Goal: Book appointment/travel/reservation

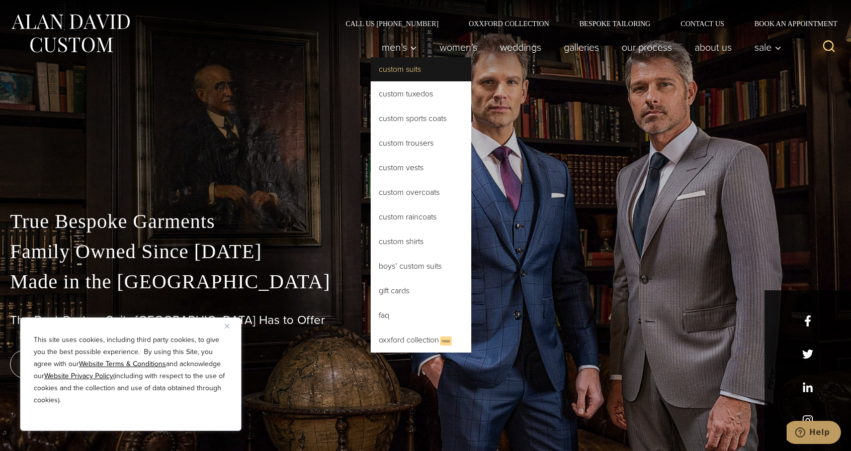
click at [389, 71] on link "Custom Suits" at bounding box center [421, 69] width 101 height 24
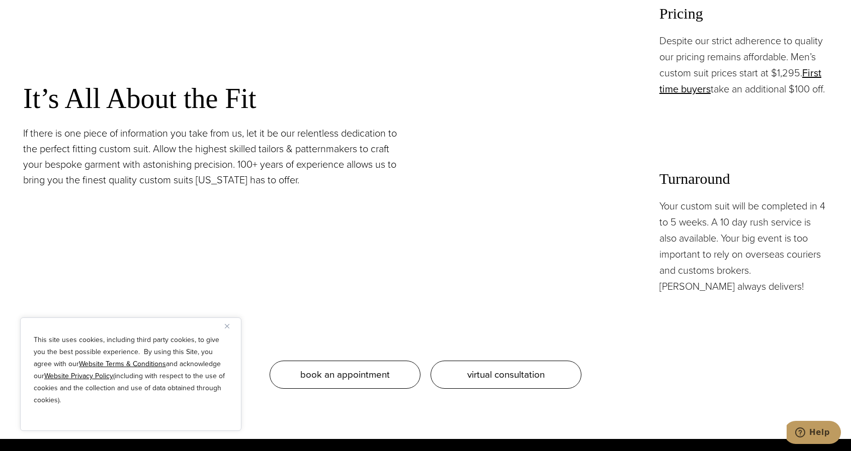
scroll to position [967, 0]
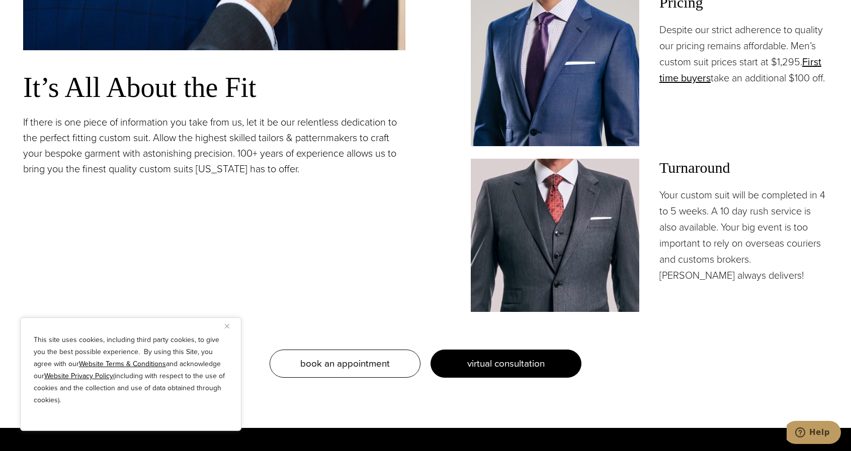
click at [501, 369] on span "virtual consultation" at bounding box center [505, 363] width 77 height 15
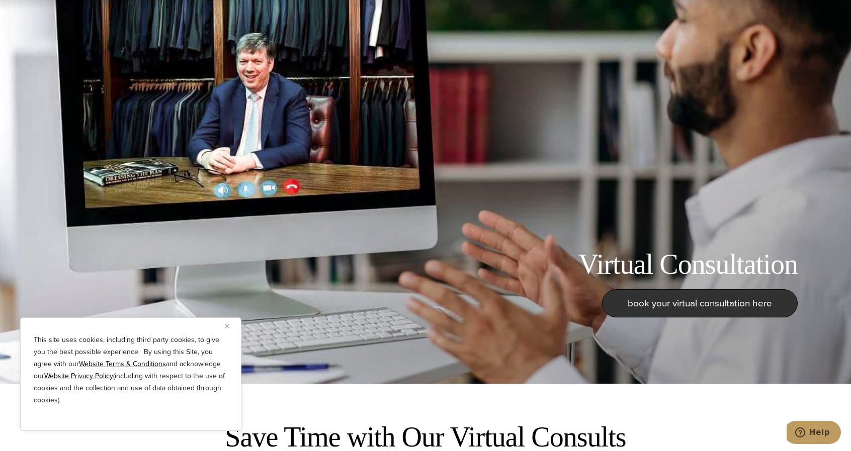
scroll to position [137, 0]
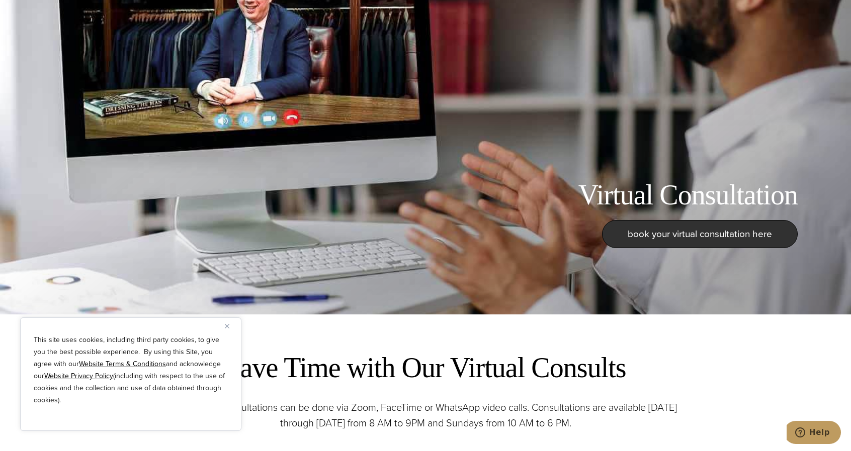
click at [226, 326] on img "Close" at bounding box center [227, 326] width 5 height 5
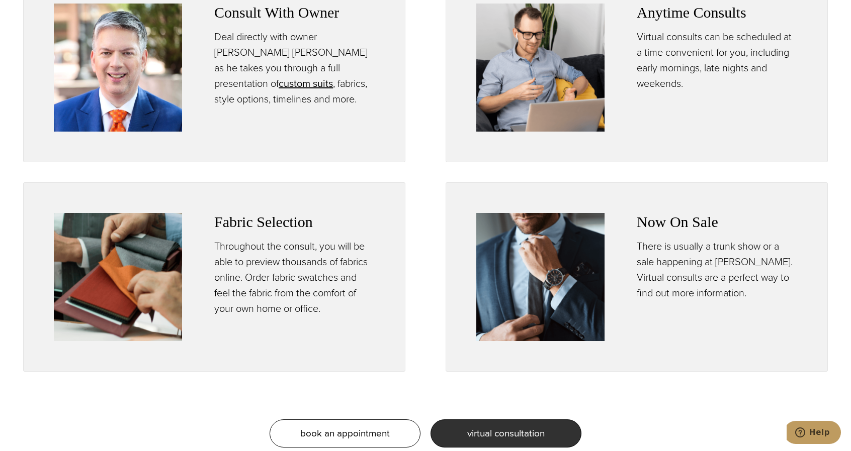
scroll to position [545, 0]
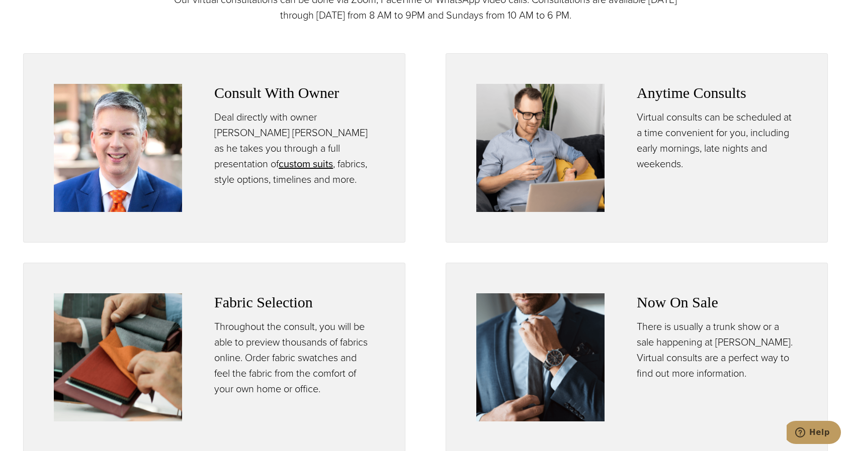
click at [143, 321] on img at bounding box center [118, 358] width 128 height 128
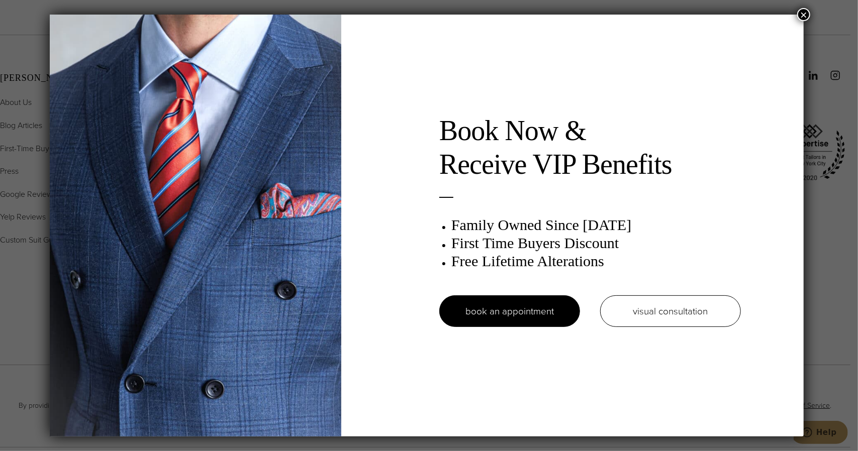
scroll to position [0, 0]
